Goal: Transaction & Acquisition: Purchase product/service

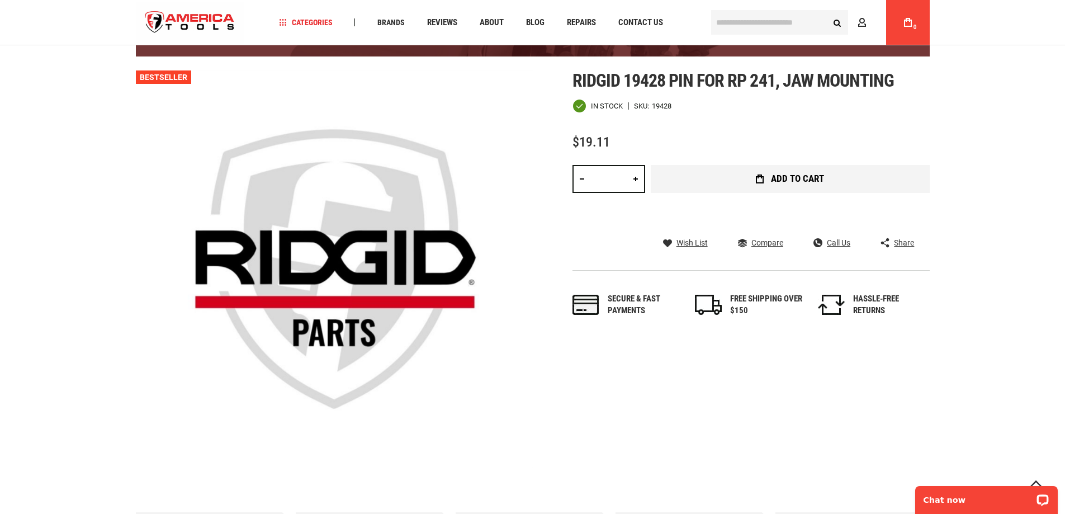
click at [764, 173] on button "Add to Cart" at bounding box center [790, 179] width 279 height 28
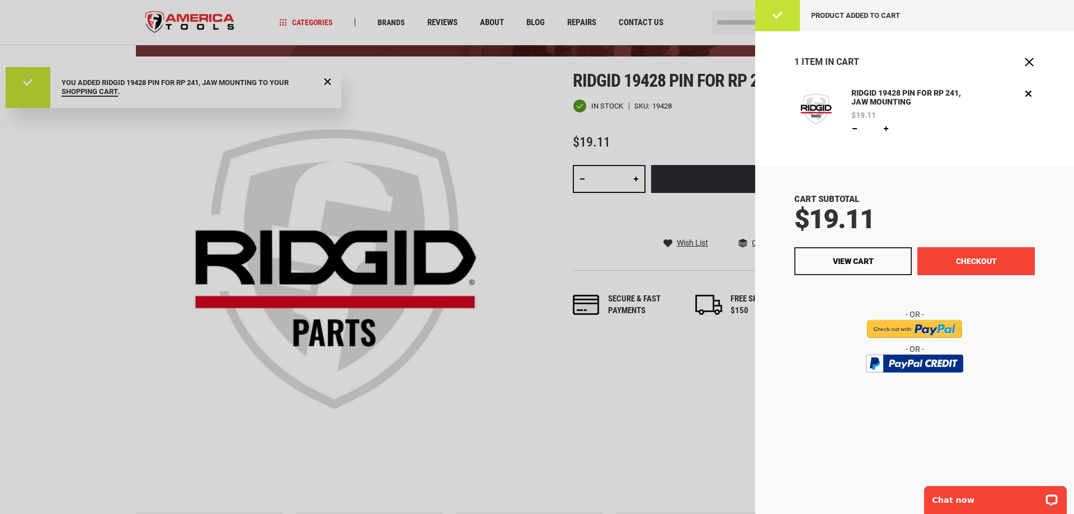
click at [968, 256] on button "Checkout" at bounding box center [975, 261] width 117 height 28
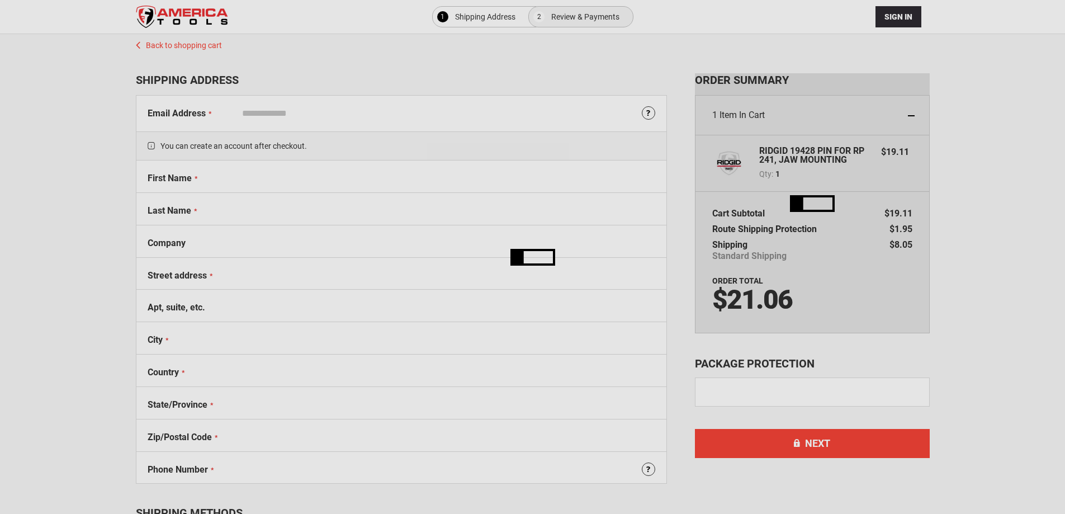
select select "**"
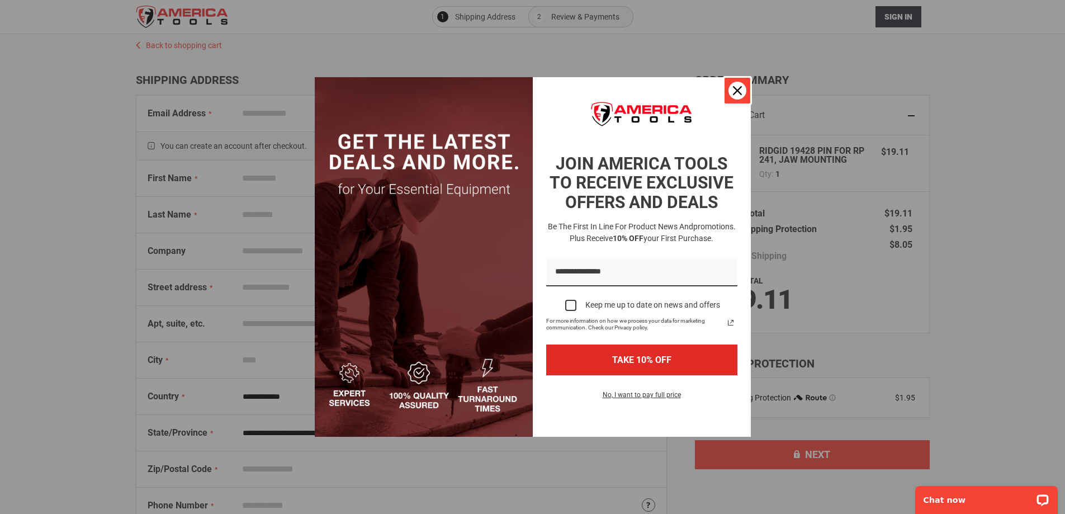
click at [736, 91] on icon "close icon" at bounding box center [737, 90] width 9 height 9
